Goal: Information Seeking & Learning: Find specific fact

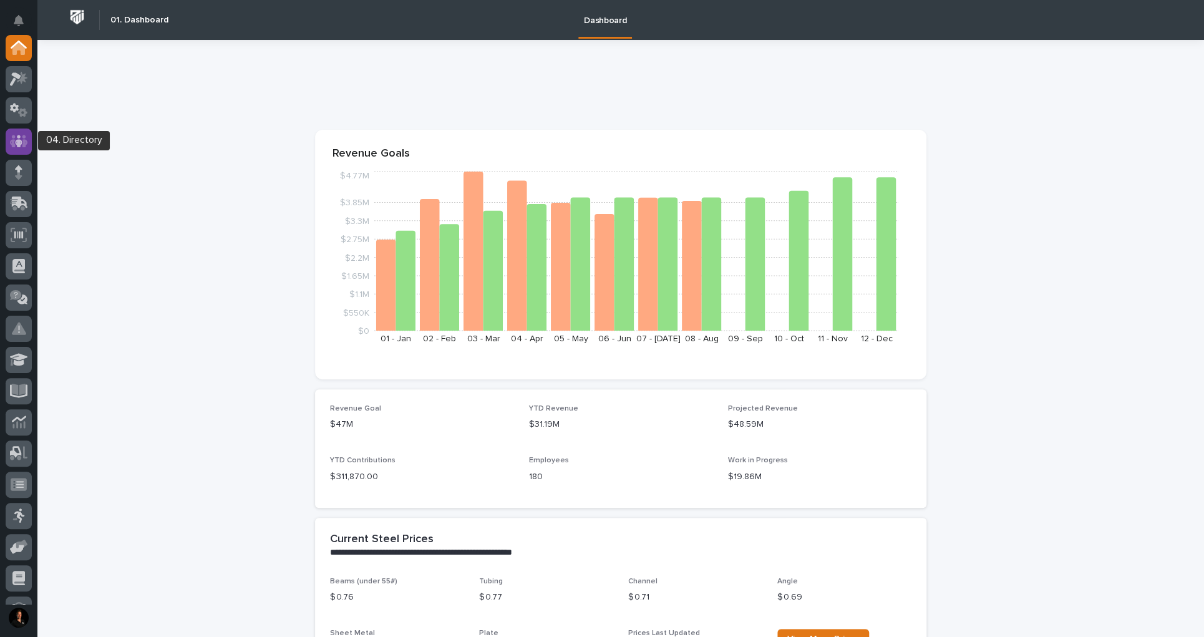
click at [22, 147] on icon at bounding box center [19, 141] width 18 height 12
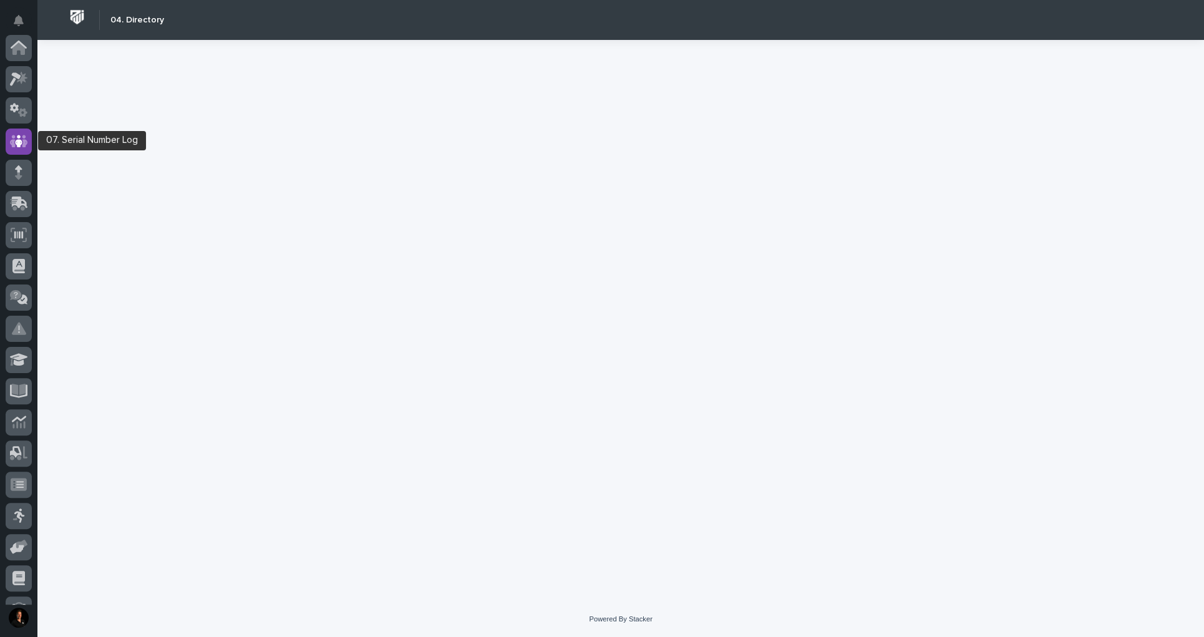
scroll to position [94, 0]
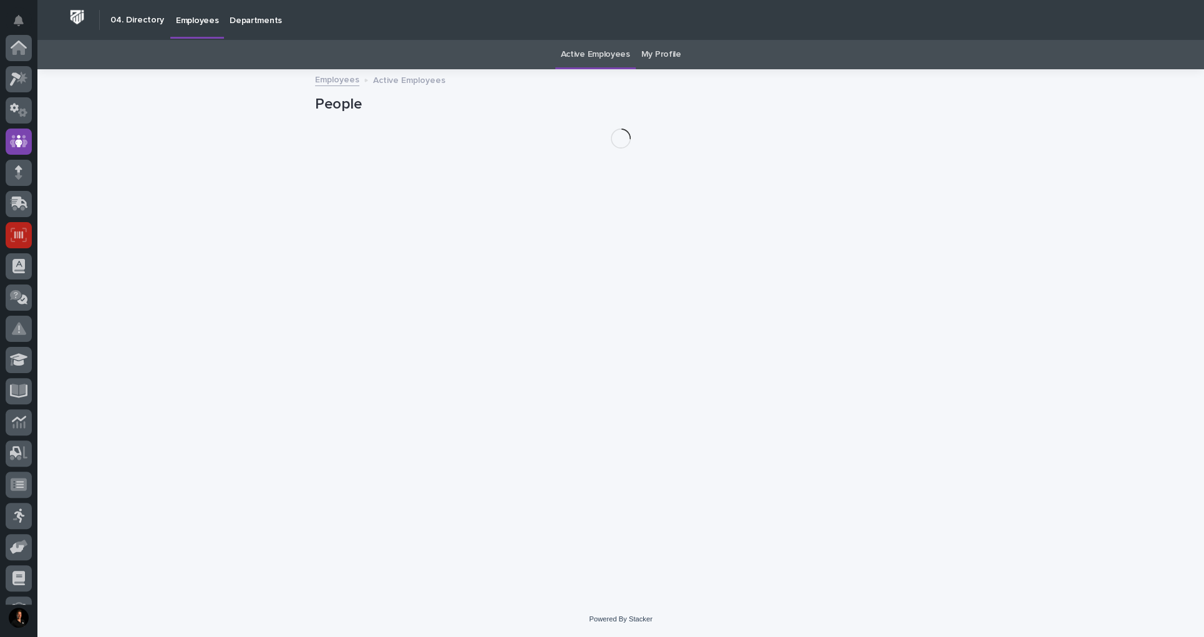
scroll to position [94, 0]
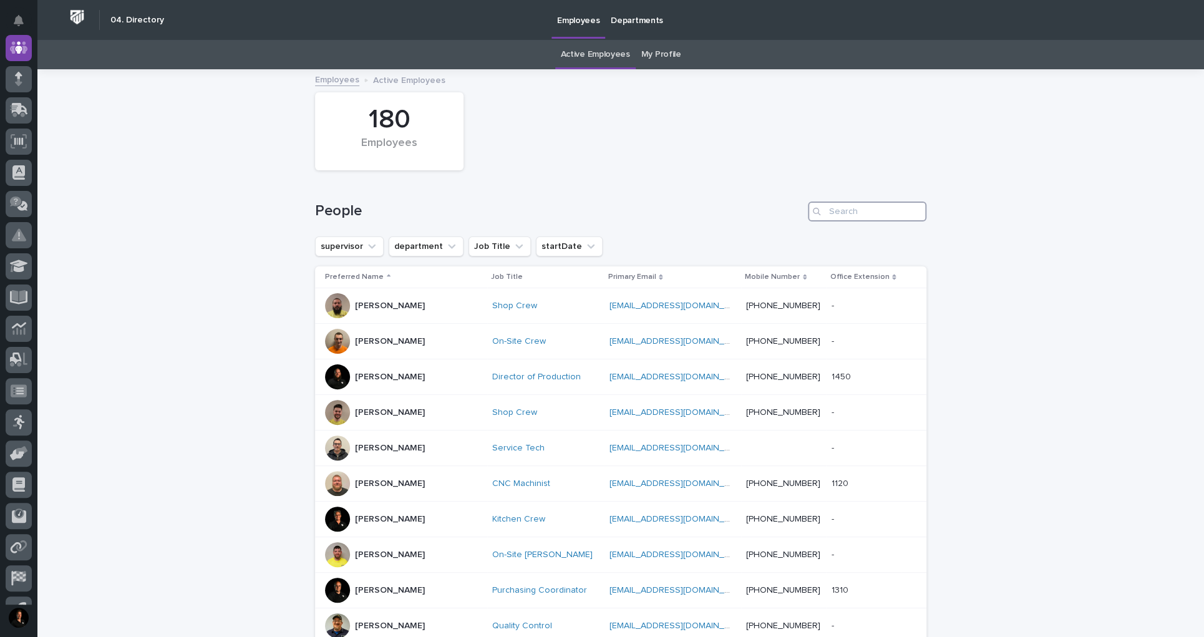
click at [860, 217] on input "Search" at bounding box center [867, 212] width 119 height 20
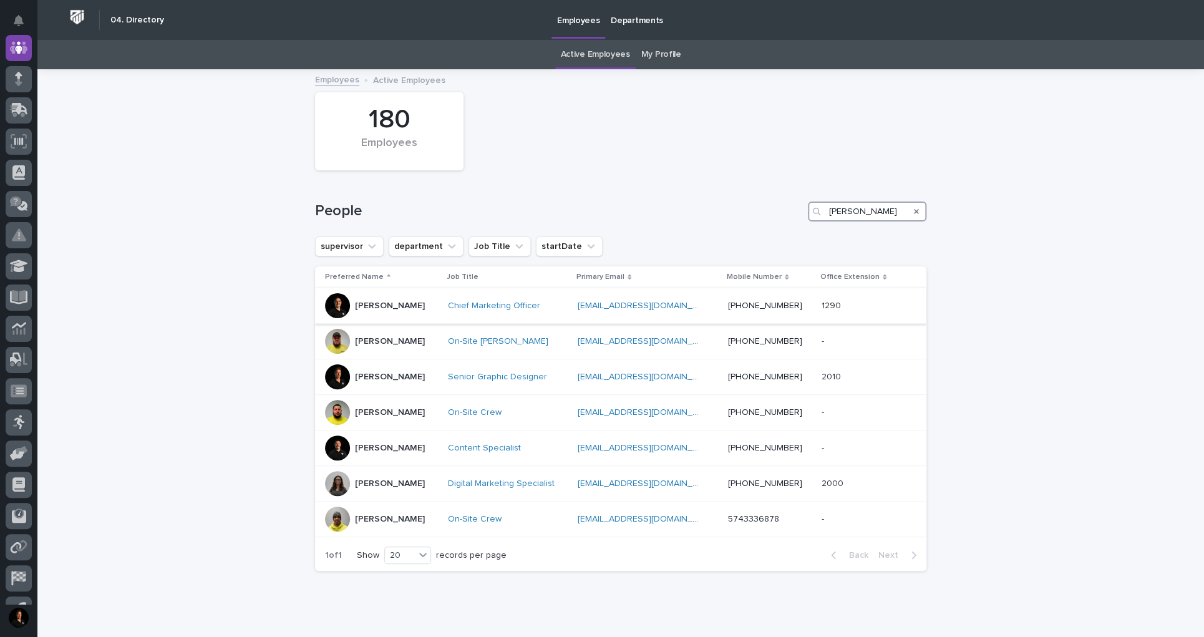
type input "[PERSON_NAME]"
click at [361, 311] on p "[PERSON_NAME]" at bounding box center [390, 306] width 70 height 11
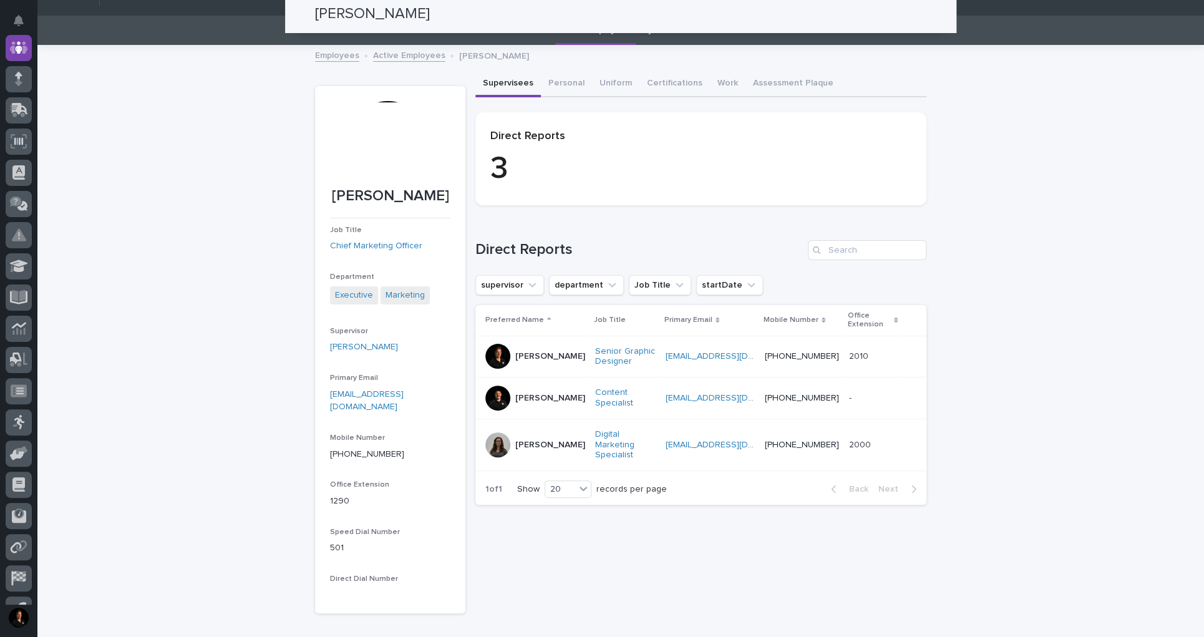
scroll to position [24, 0]
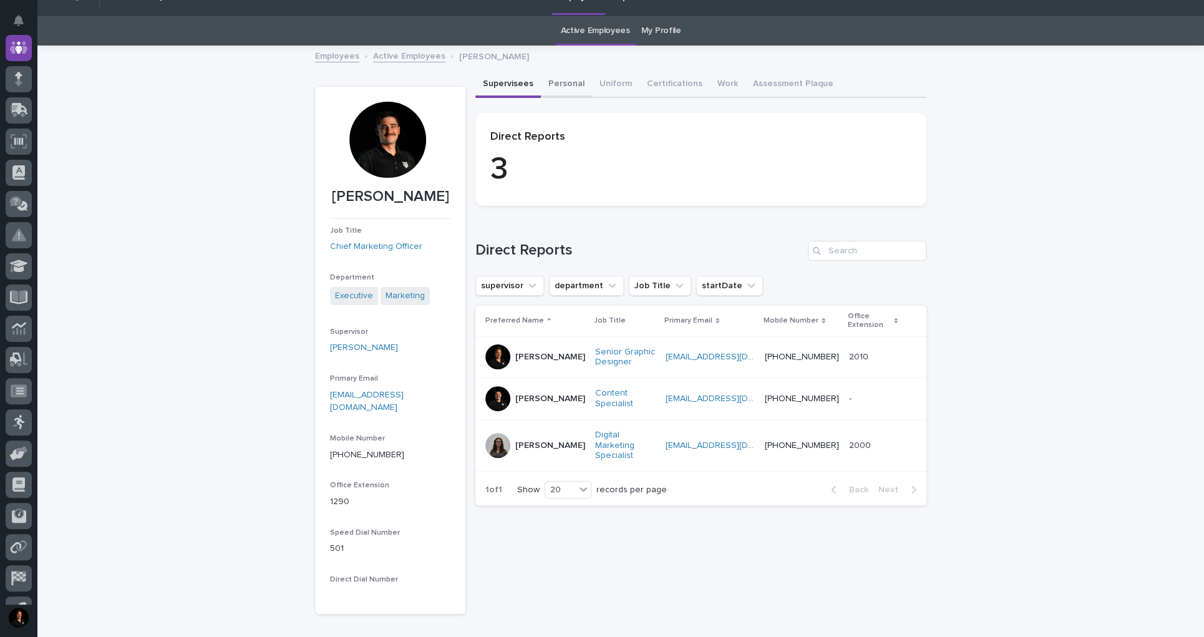
click at [584, 97] on button "Personal" at bounding box center [566, 85] width 51 height 26
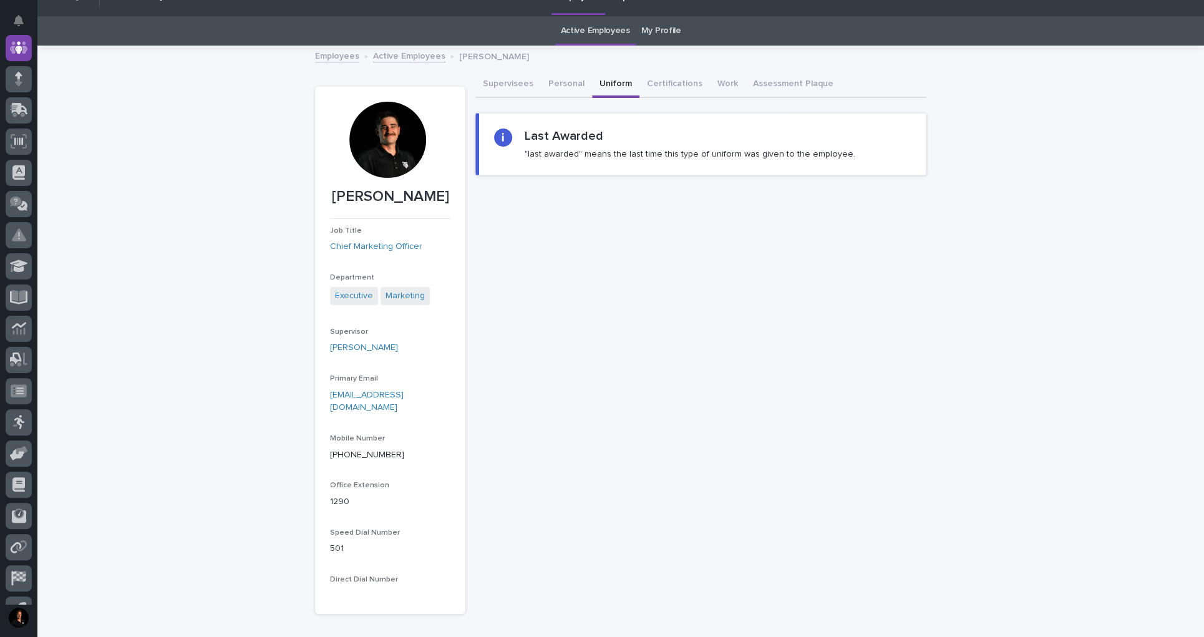
click at [639, 98] on button "Uniform" at bounding box center [615, 85] width 47 height 26
click at [700, 94] on button "Certifications" at bounding box center [675, 85] width 71 height 26
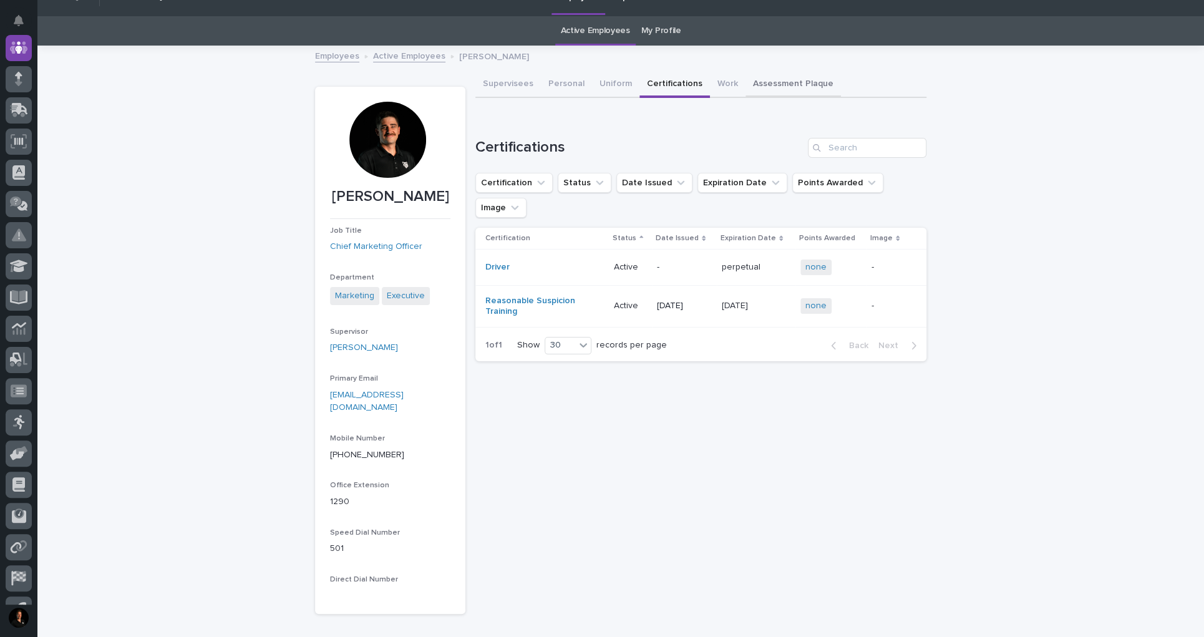
click at [841, 98] on button "Assessment Plaque" at bounding box center [793, 85] width 95 height 26
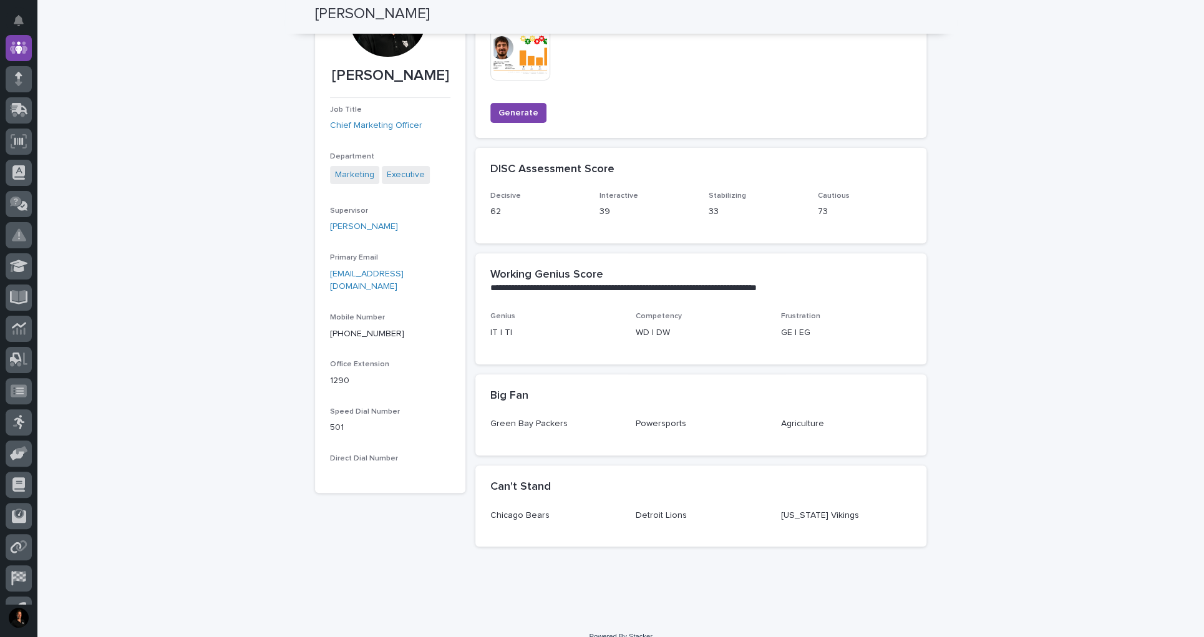
scroll to position [51, 0]
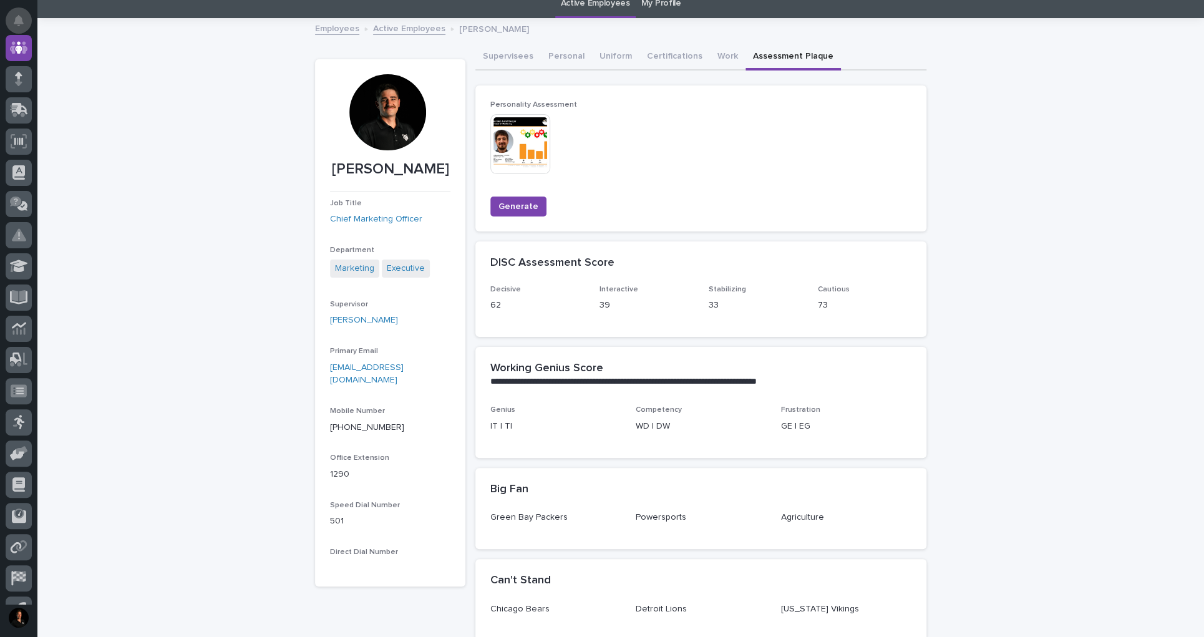
click at [22, 26] on icon "Notifications" at bounding box center [19, 20] width 10 height 11
